Goal: Find specific page/section: Find specific page/section

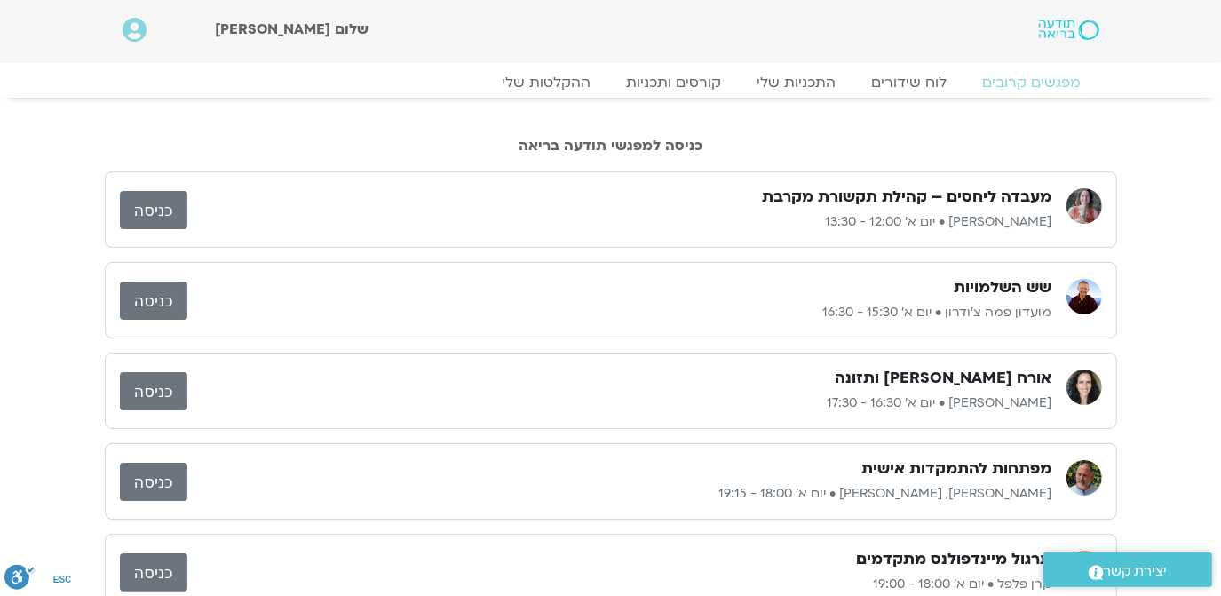
click at [153, 209] on link "כניסה" at bounding box center [153, 210] width 67 height 38
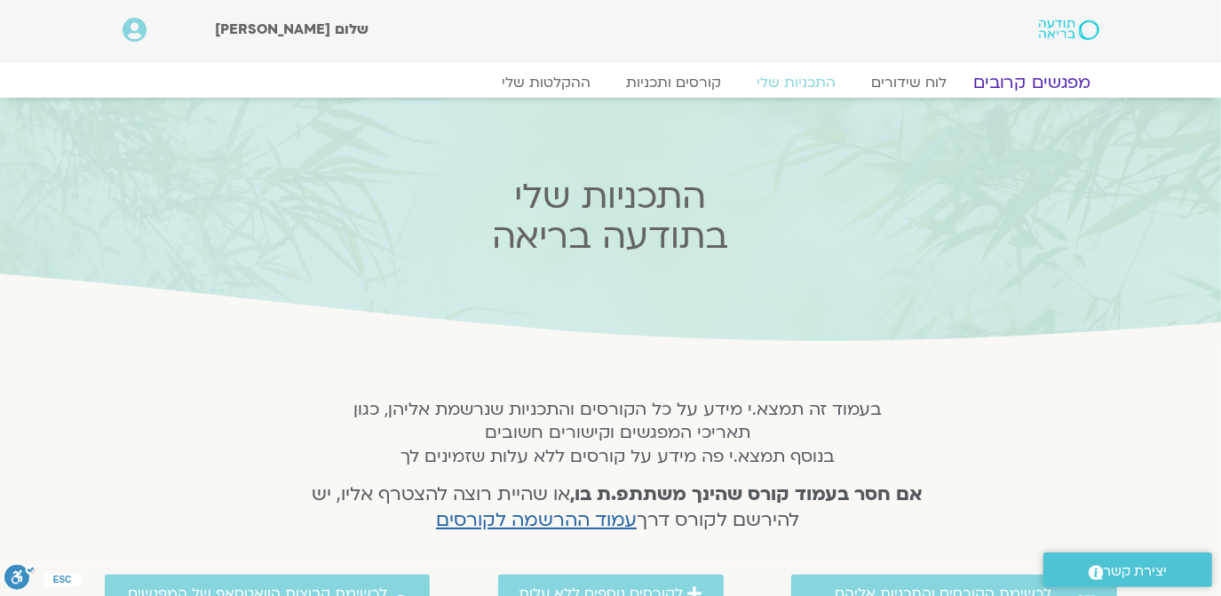
click at [1045, 79] on link "מפגשים קרובים" at bounding box center [1031, 82] width 161 height 21
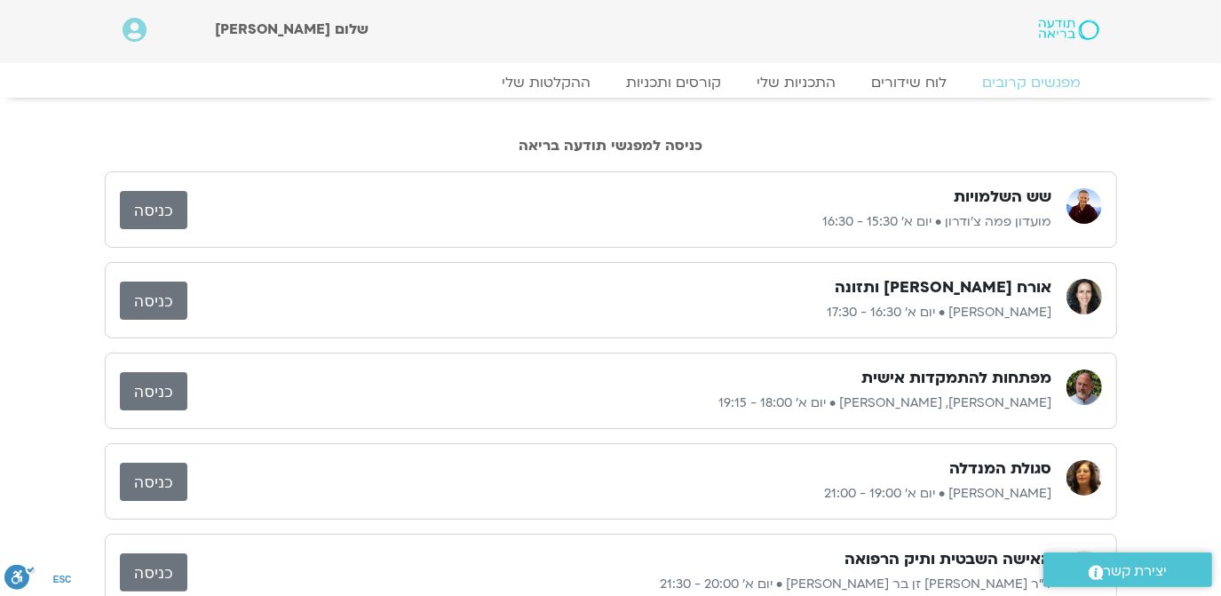
click at [149, 202] on link "כניסה" at bounding box center [153, 210] width 67 height 38
